Goal: Transaction & Acquisition: Book appointment/travel/reservation

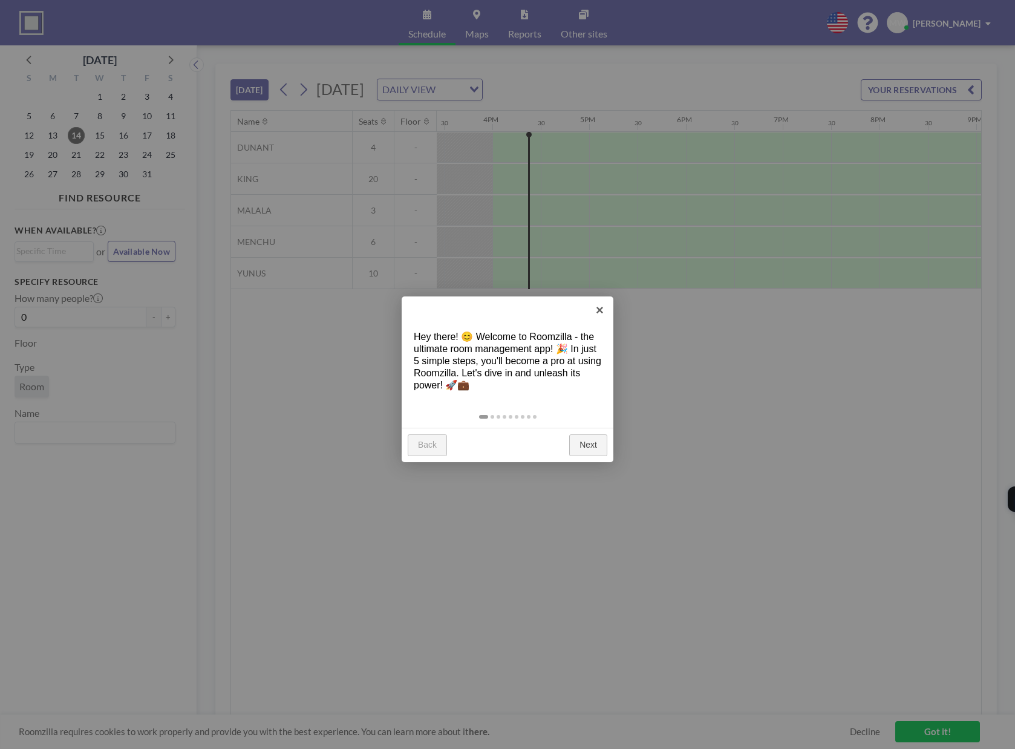
scroll to position [0, 1500]
click at [599, 310] on link "×" at bounding box center [599, 309] width 27 height 27
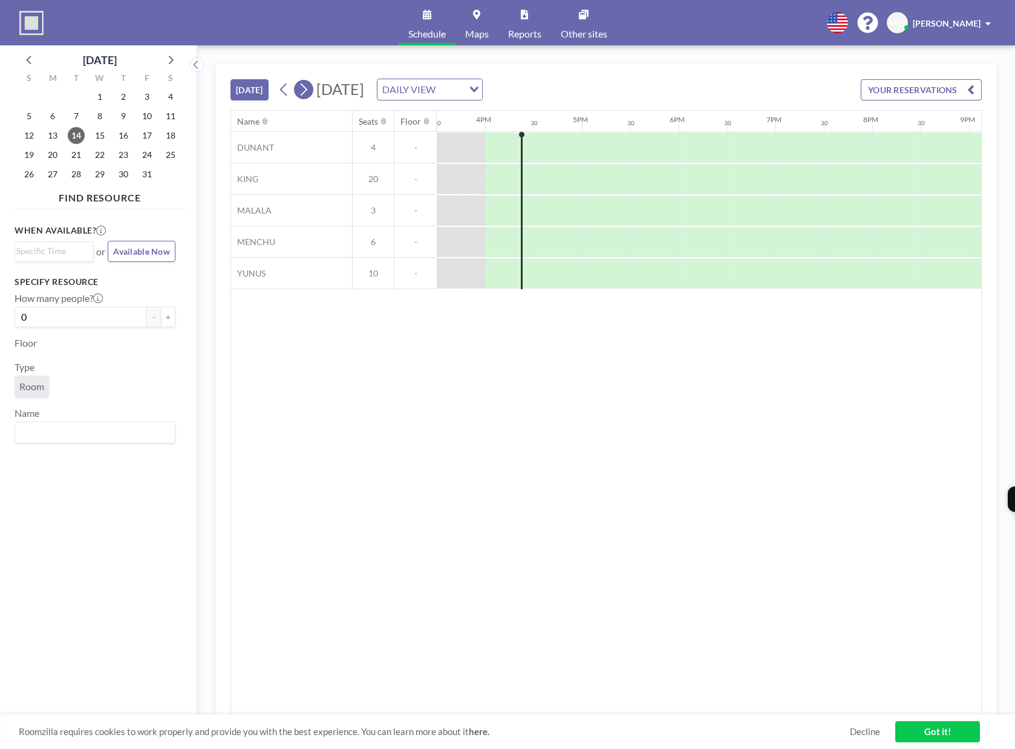
click at [304, 94] on icon at bounding box center [304, 89] width 7 height 13
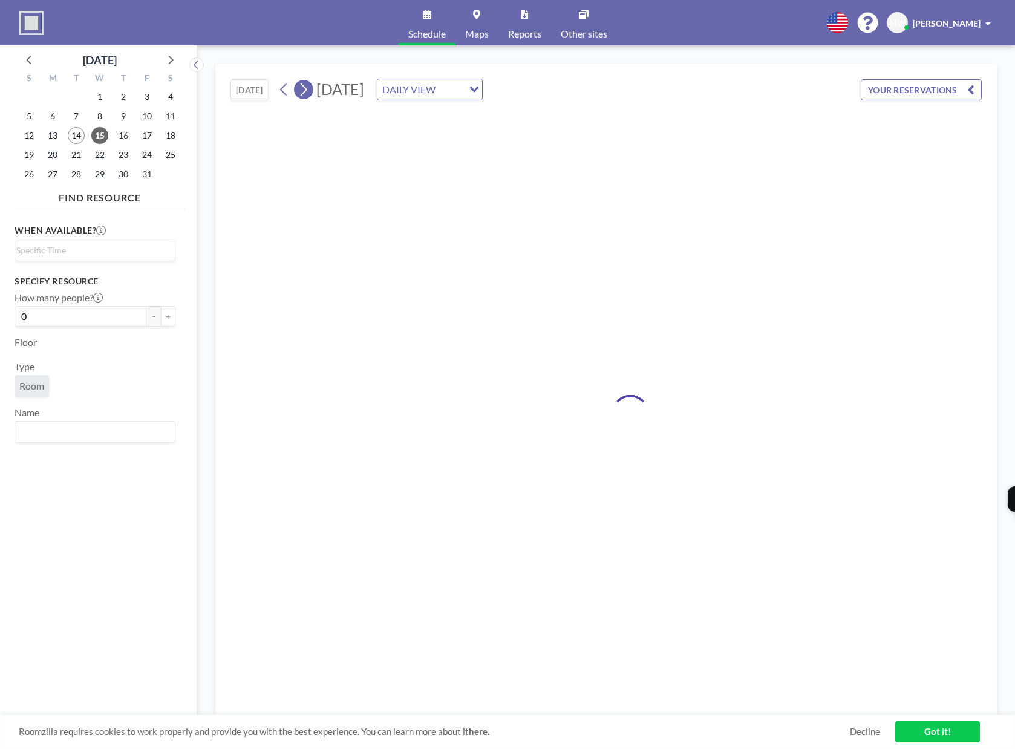
click at [304, 94] on icon at bounding box center [304, 89] width 7 height 13
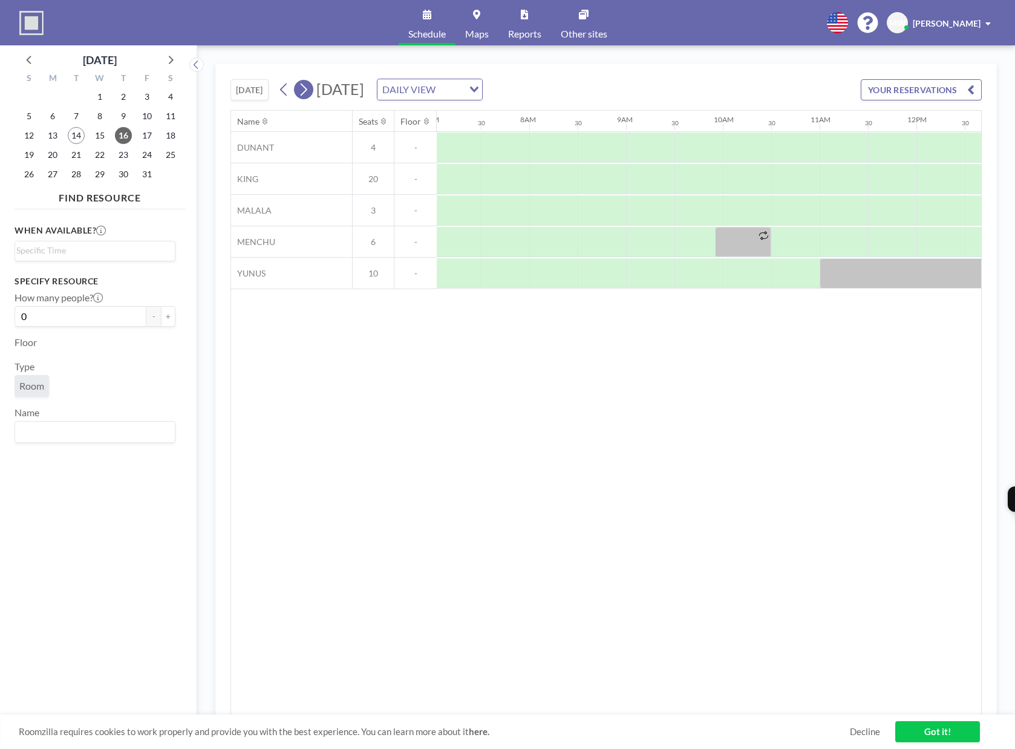
scroll to position [0, 726]
click at [305, 93] on icon at bounding box center [304, 89] width 7 height 13
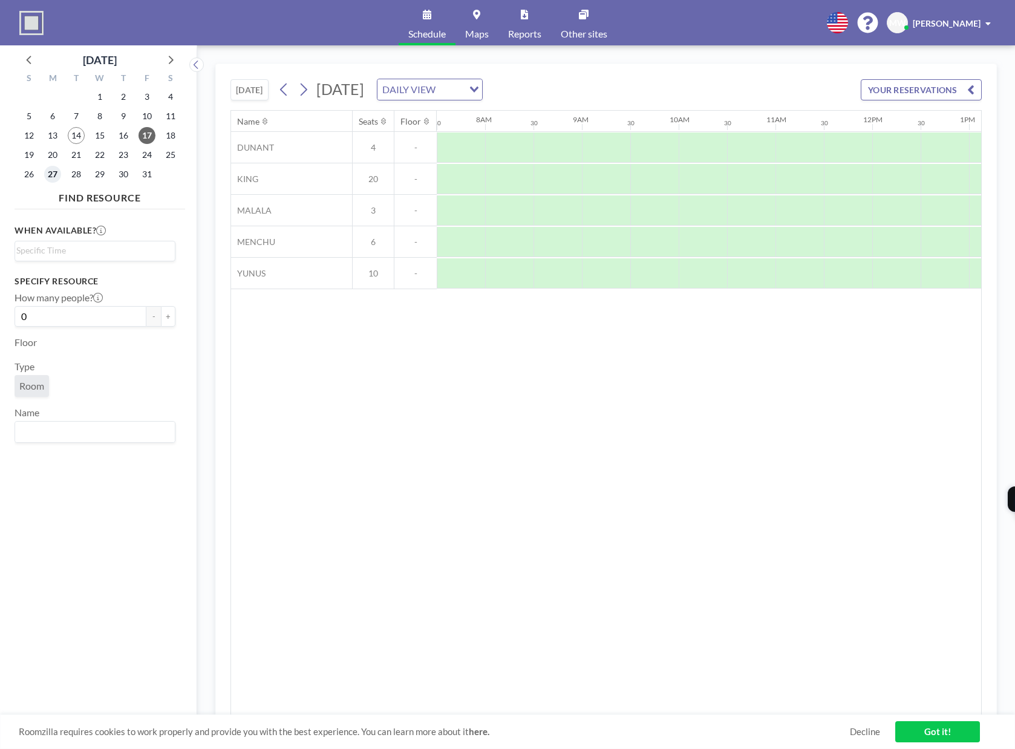
click at [54, 172] on span "27" at bounding box center [52, 174] width 17 height 17
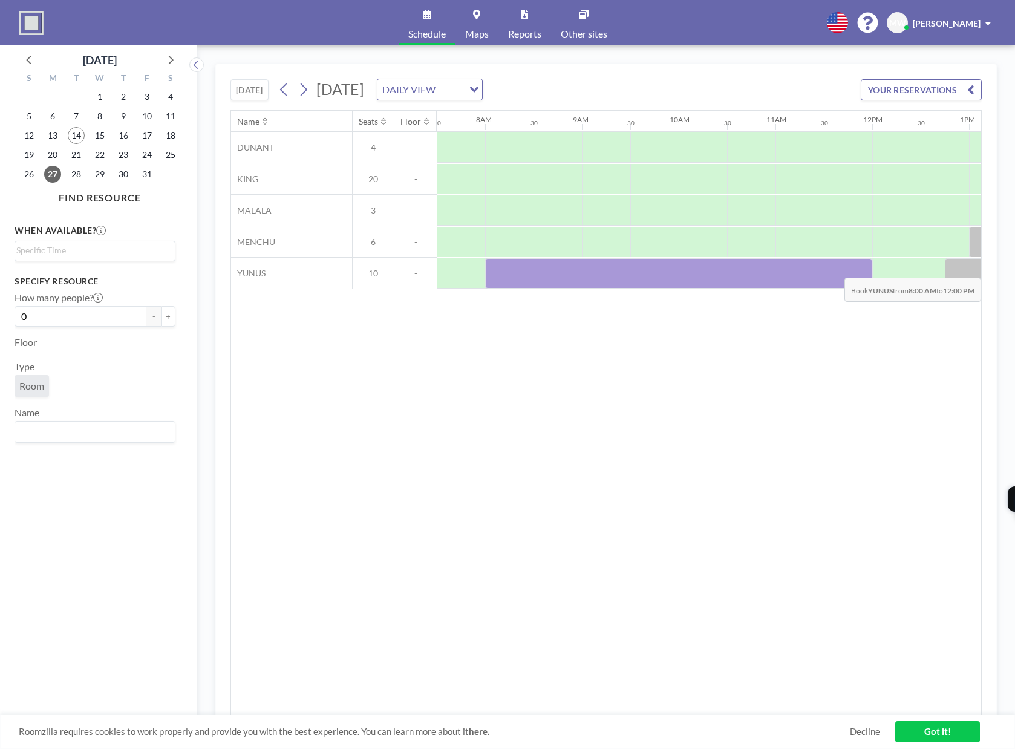
drag, startPoint x: 511, startPoint y: 269, endPoint x: 841, endPoint y: 269, distance: 330.2
click at [841, 269] on div at bounding box center [678, 273] width 387 height 30
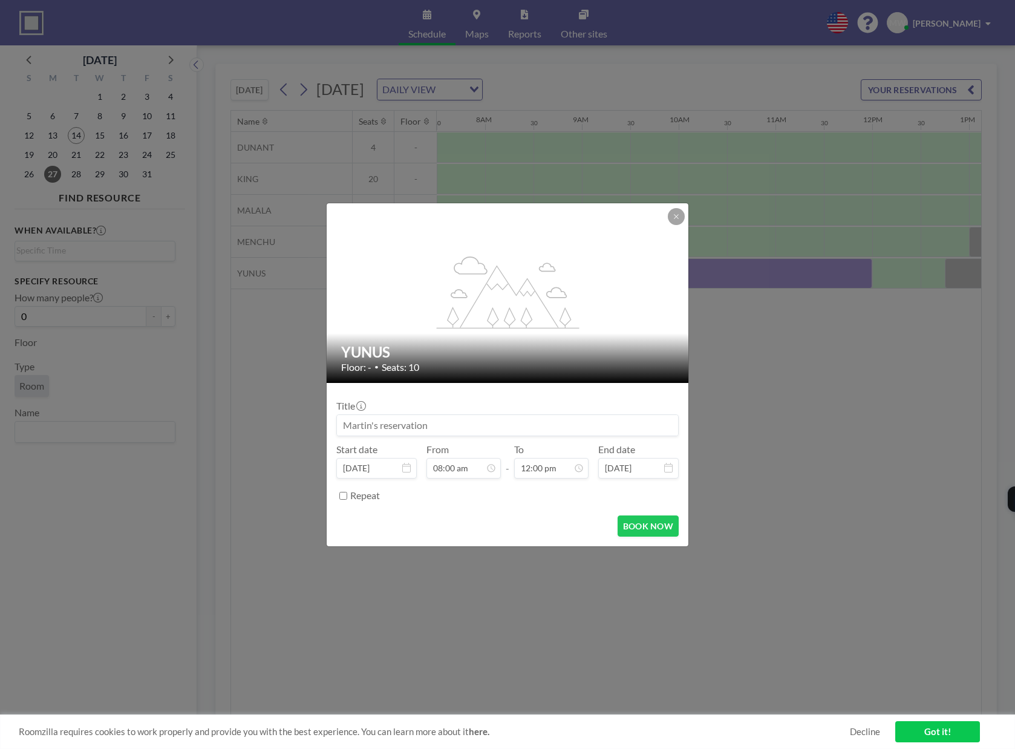
drag, startPoint x: 377, startPoint y: 427, endPoint x: 330, endPoint y: 425, distance: 47.2
click at [329, 425] on form "Title Start date [DATE] From 08:00 am - To 12:00 pm End date [DATE] Repeat BOOK…" at bounding box center [508, 464] width 362 height 163
type input "Communardo / [PERSON_NAME]"
click at [639, 529] on button "BOOK NOW" at bounding box center [647, 525] width 61 height 21
